Goal: Browse casually

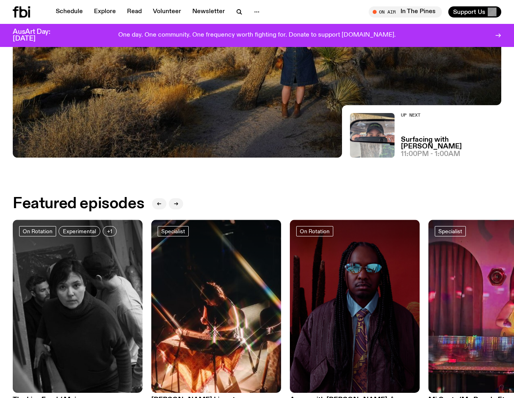
scroll to position [270, 0]
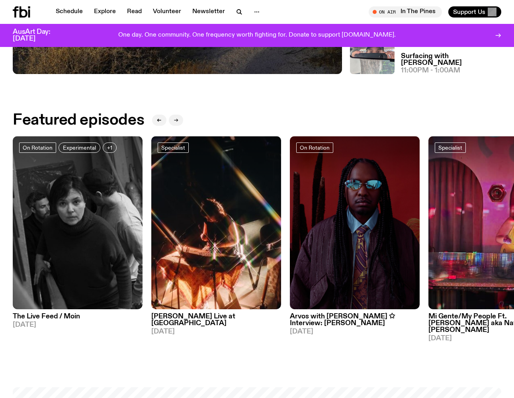
click at [169, 117] on div at bounding box center [167, 120] width 31 height 16
click at [174, 118] on icon "button" at bounding box center [176, 120] width 5 height 5
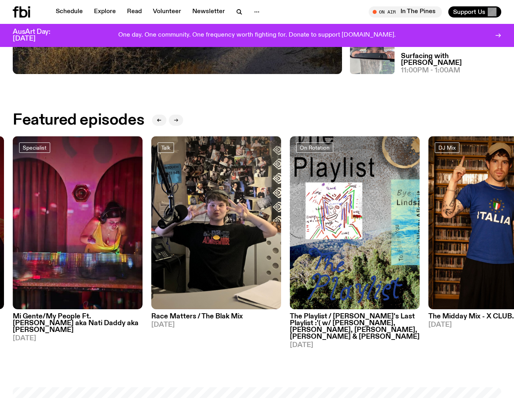
click at [174, 118] on icon "button" at bounding box center [176, 120] width 5 height 5
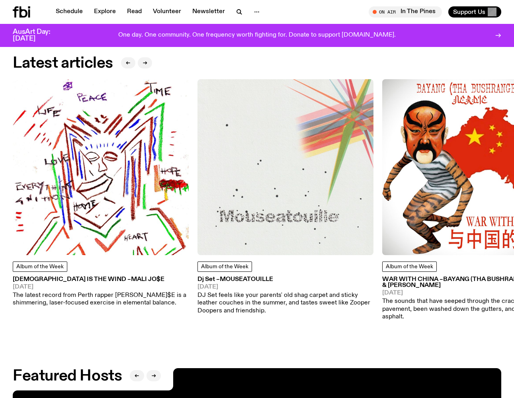
scroll to position [1165, 0]
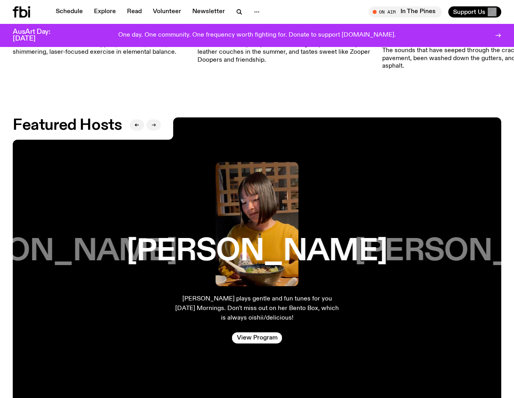
click at [155, 123] on icon "button" at bounding box center [153, 125] width 5 height 5
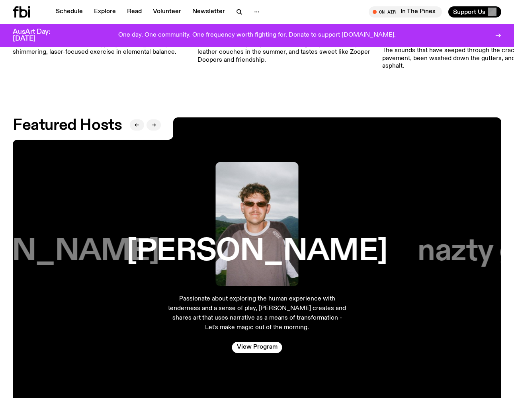
click at [155, 123] on icon "button" at bounding box center [153, 125] width 5 height 5
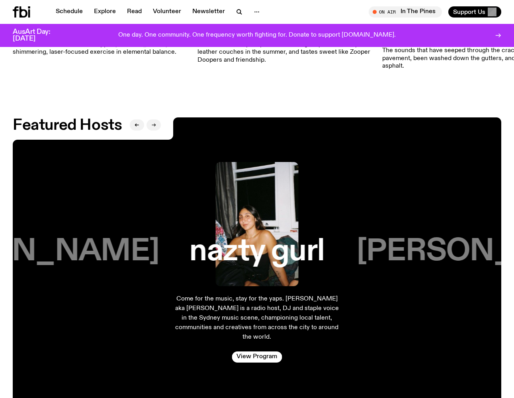
click at [155, 123] on icon "button" at bounding box center [153, 125] width 5 height 5
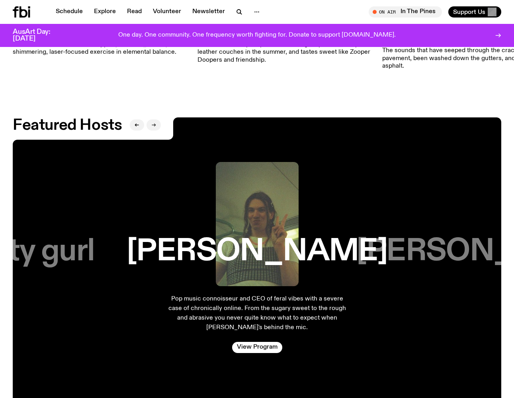
click at [155, 123] on icon "button" at bounding box center [153, 125] width 5 height 5
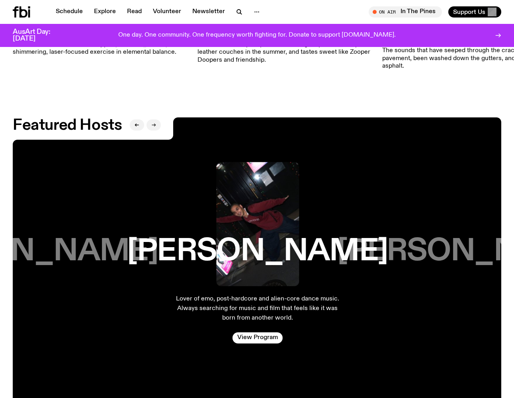
click at [155, 123] on icon "button" at bounding box center [153, 125] width 5 height 5
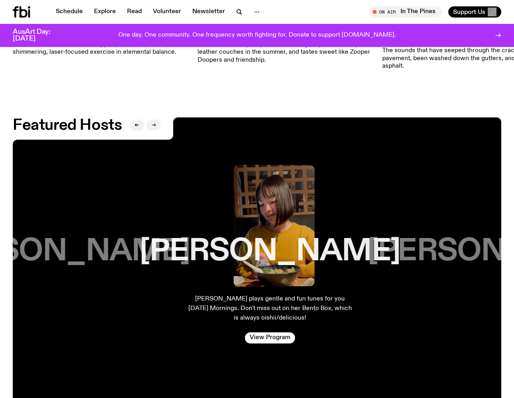
click at [155, 123] on icon "button" at bounding box center [153, 125] width 5 height 5
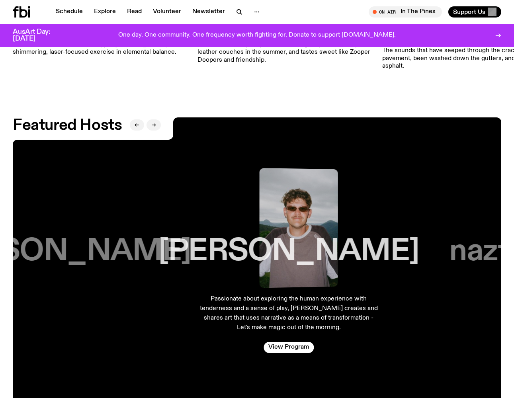
click at [155, 123] on icon "button" at bounding box center [153, 125] width 5 height 5
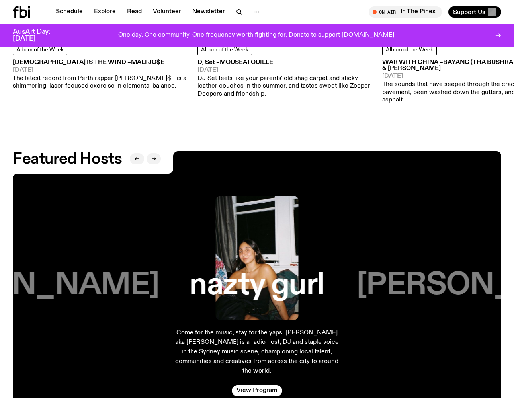
scroll to position [1154, 0]
